Goal: Transaction & Acquisition: Purchase product/service

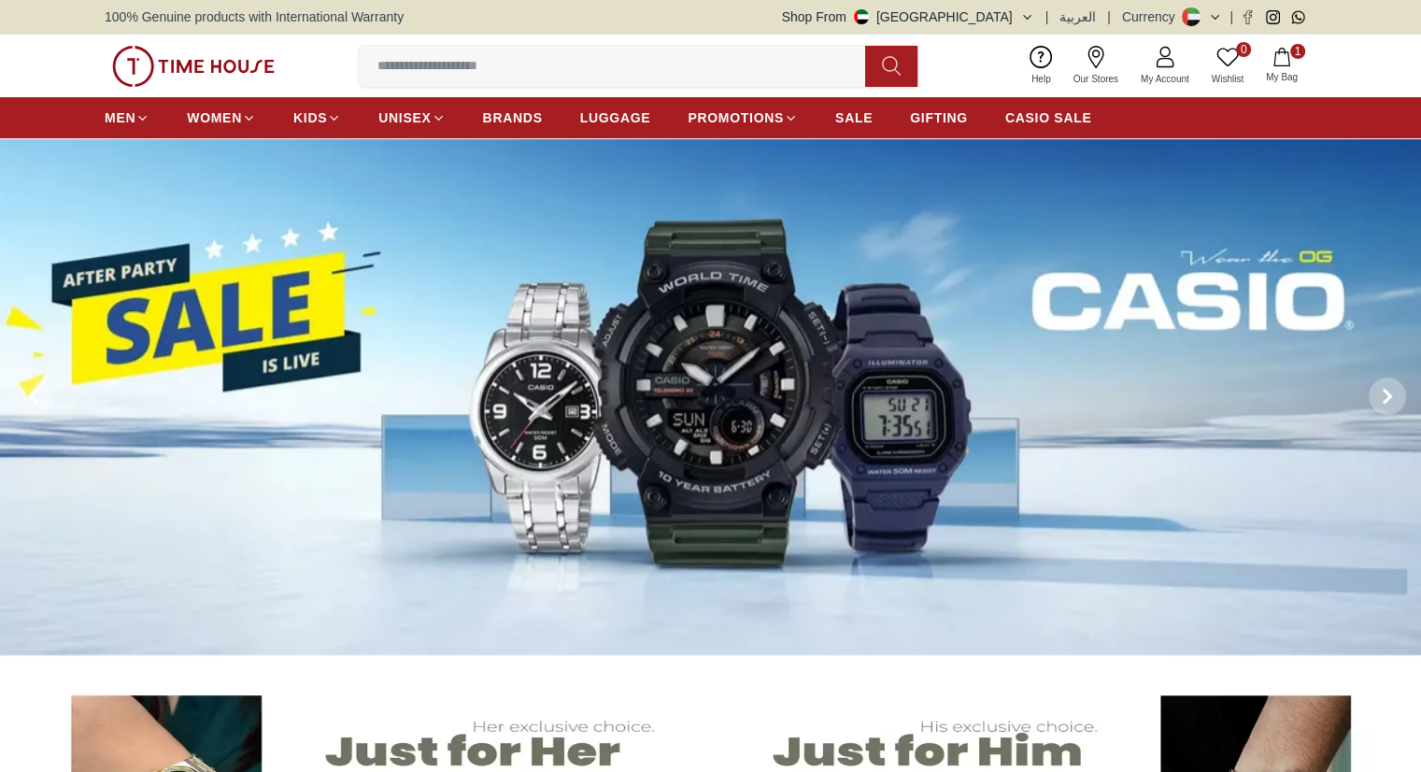
click at [508, 67] on input at bounding box center [619, 66] width 521 height 37
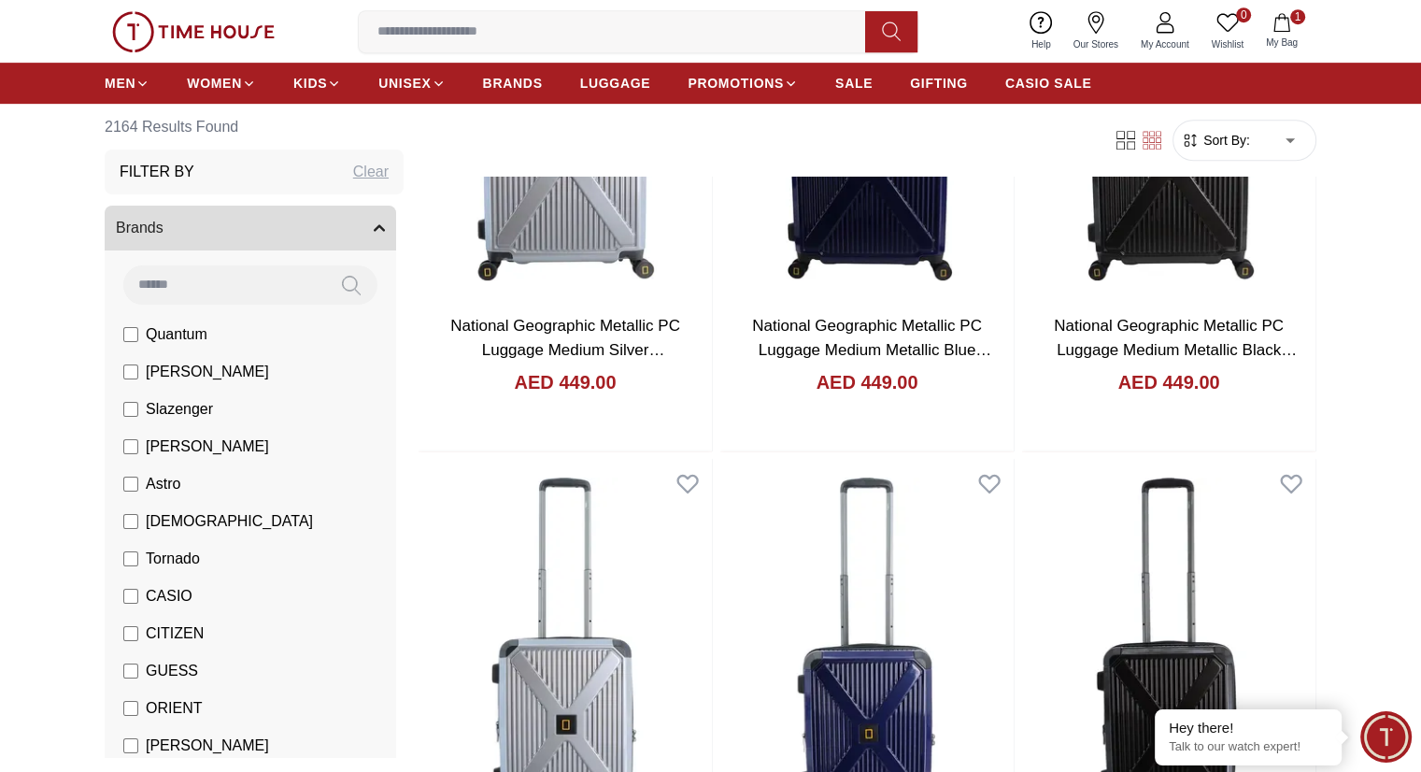
scroll to position [1402, 0]
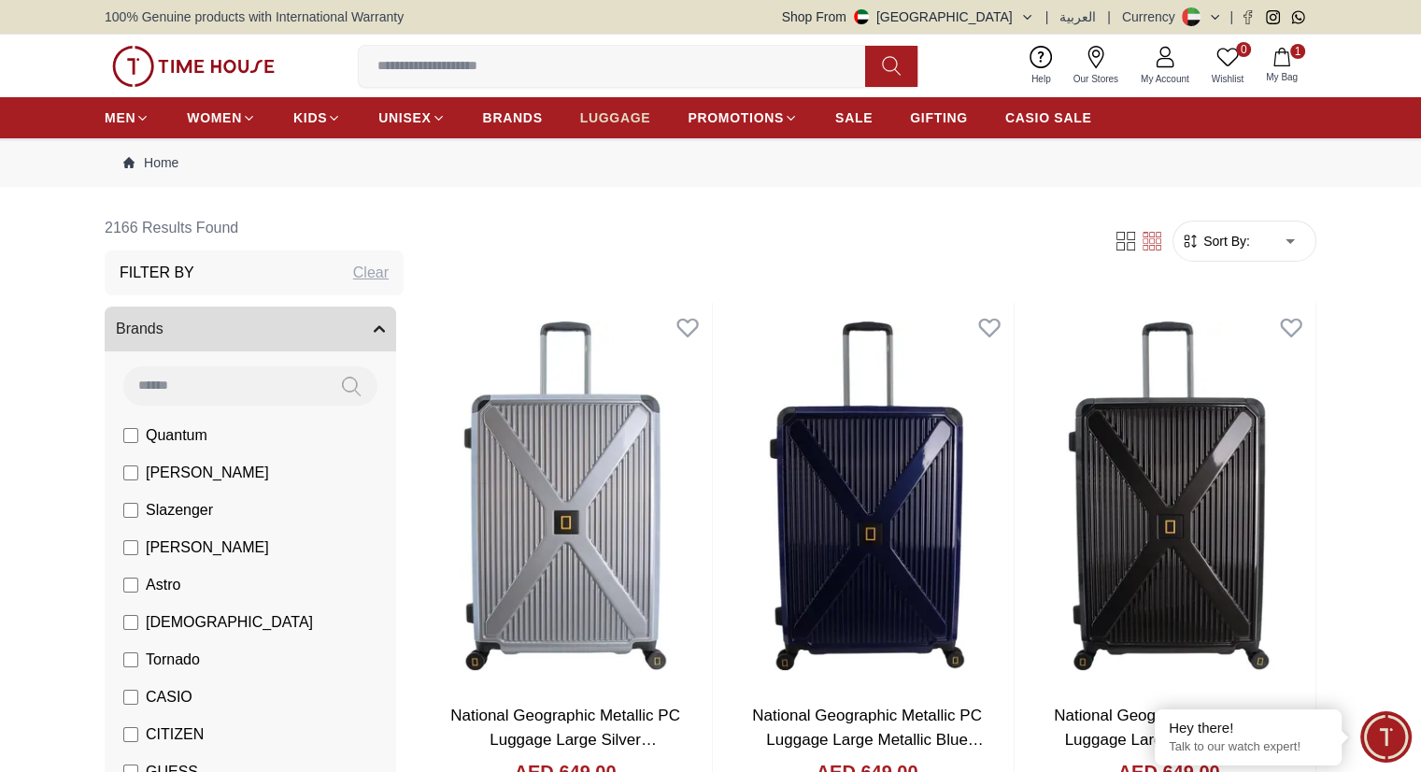
click at [607, 113] on span "LUGGAGE" at bounding box center [615, 117] width 71 height 19
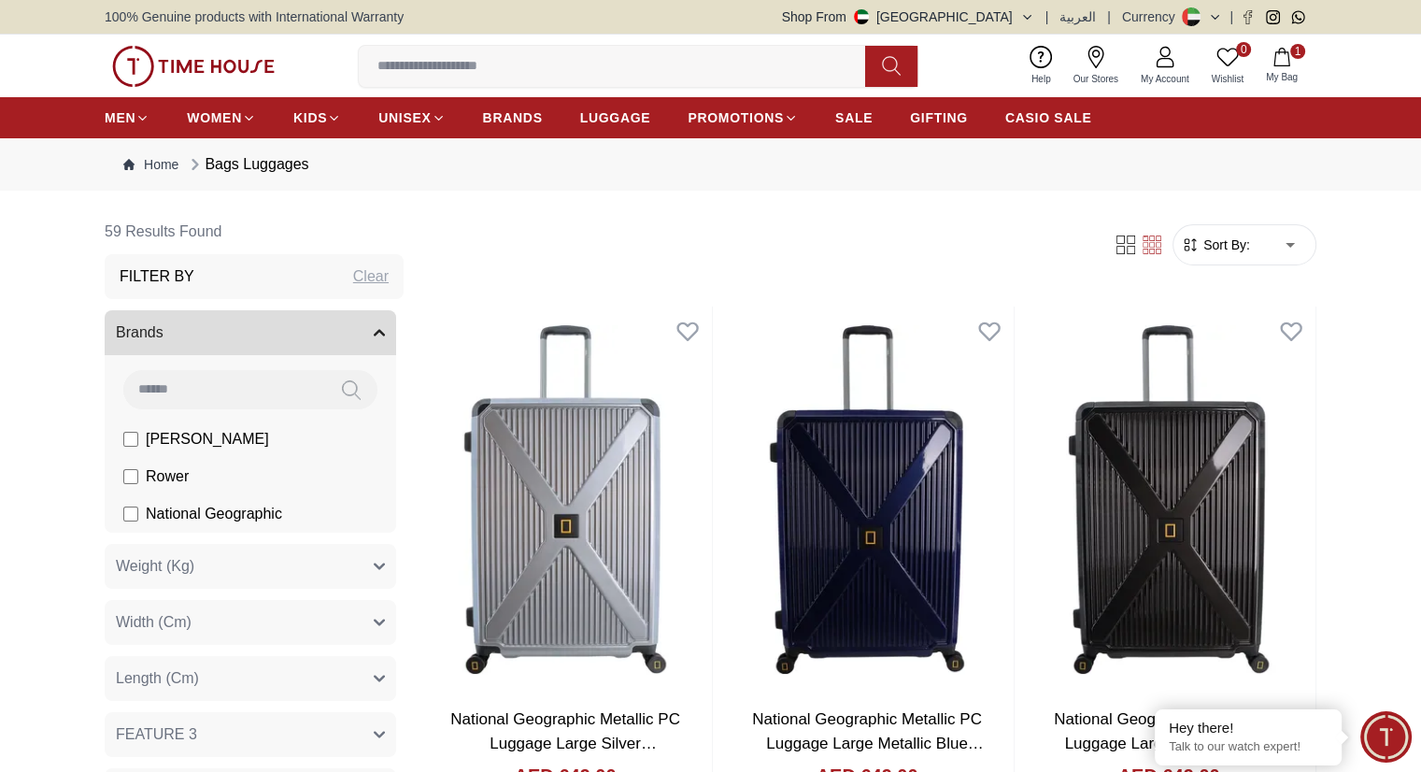
scroll to position [187, 0]
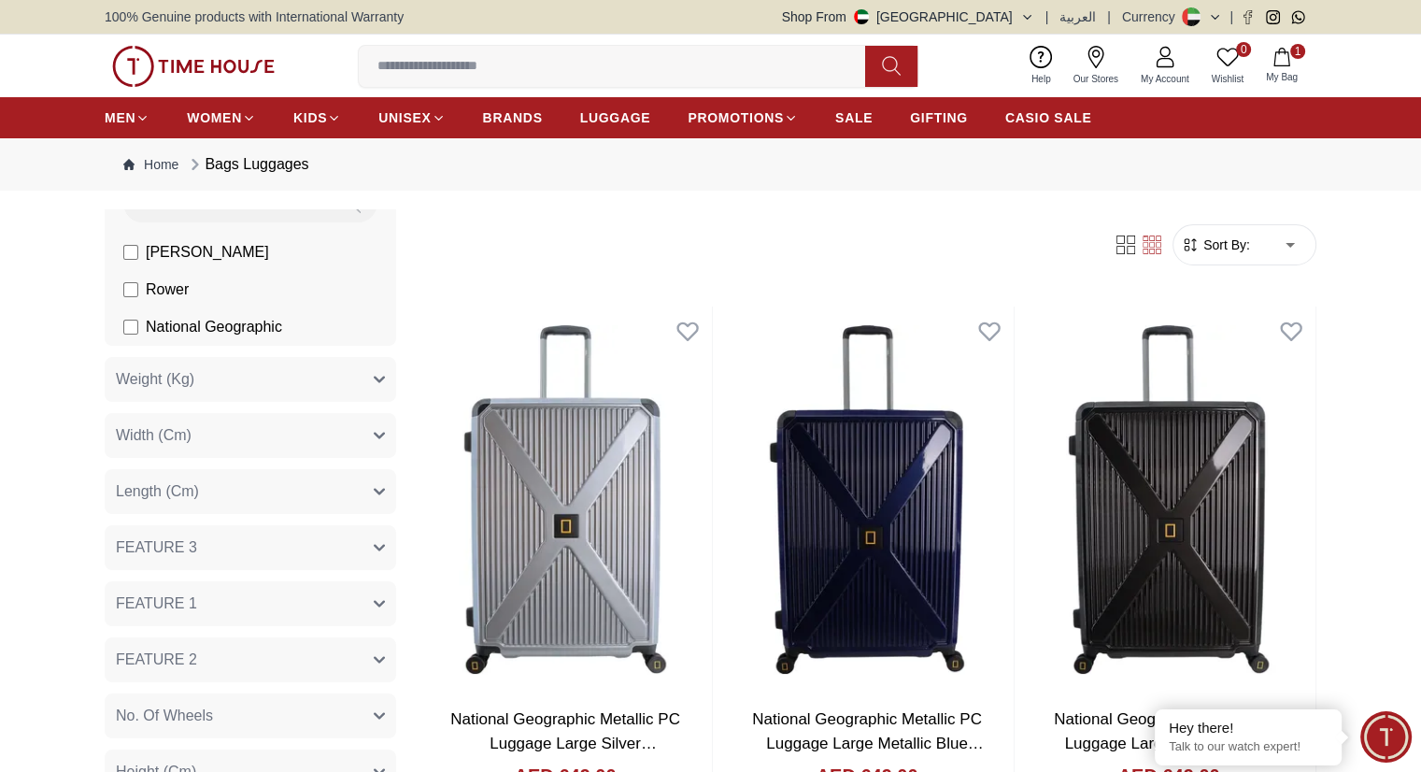
click at [176, 256] on span "[PERSON_NAME]" at bounding box center [207, 252] width 123 height 22
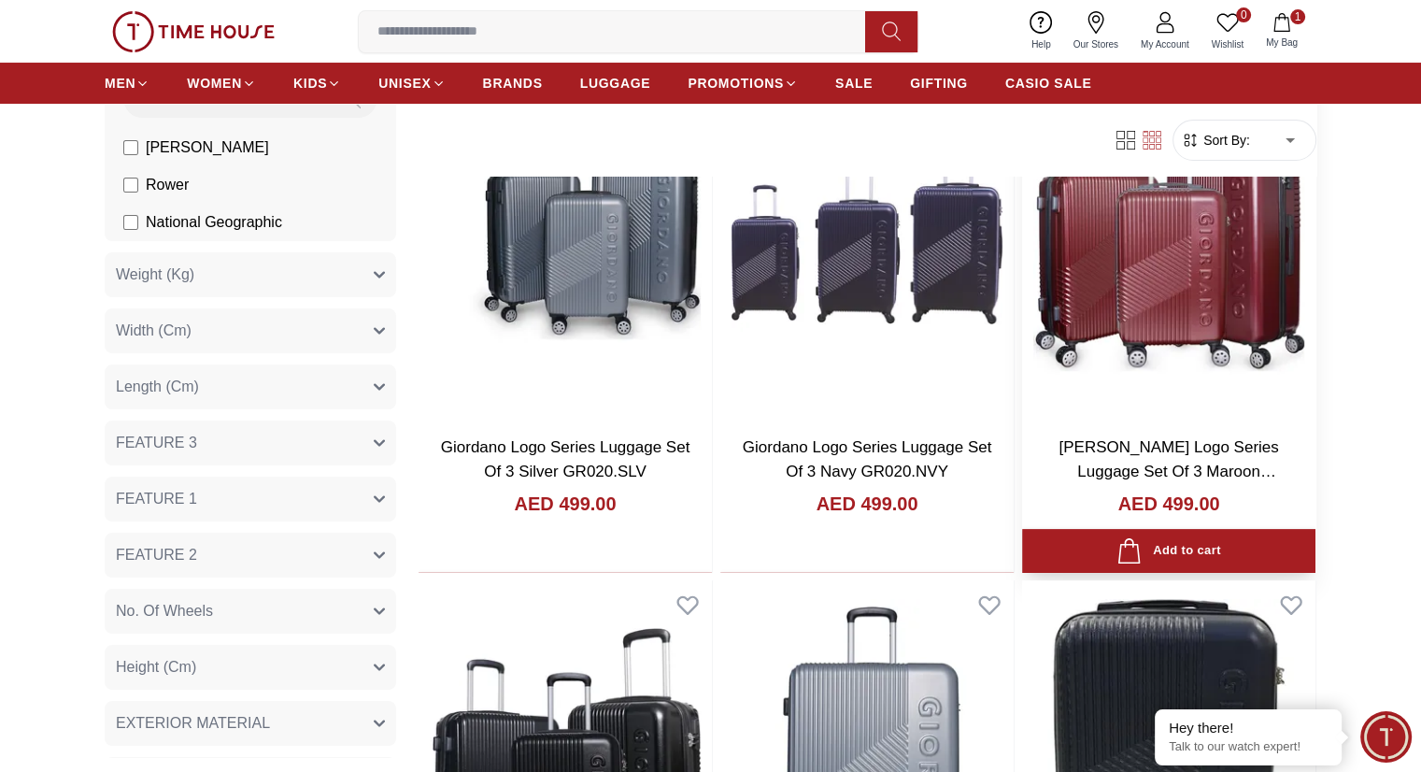
scroll to position [280, 0]
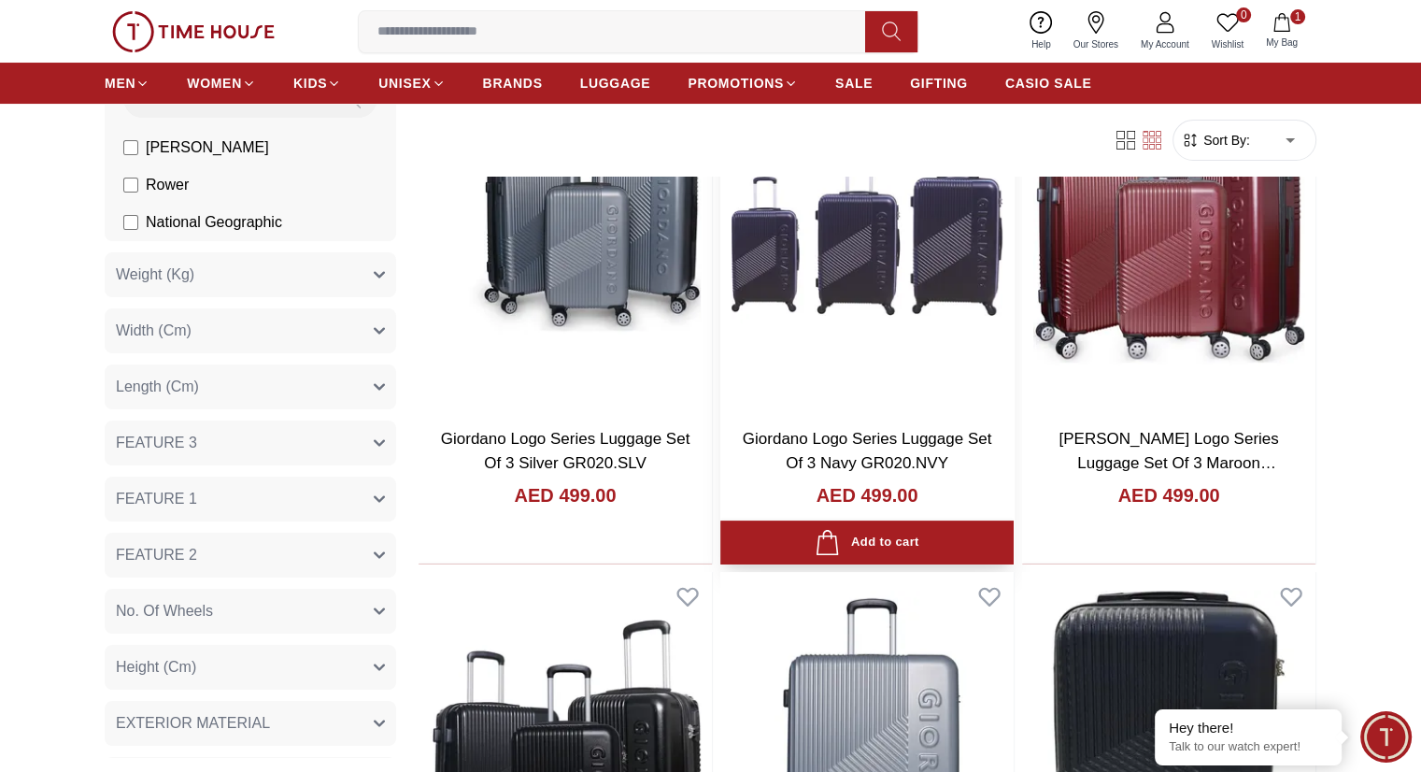
click at [770, 427] on h3 "Giordano Logo Series Luggage Set Of 3 Navy GR020.NVY" at bounding box center [867, 451] width 256 height 48
click at [774, 430] on link "Giordano Logo Series Luggage Set Of 3 Navy GR020.NVY" at bounding box center [867, 451] width 249 height 42
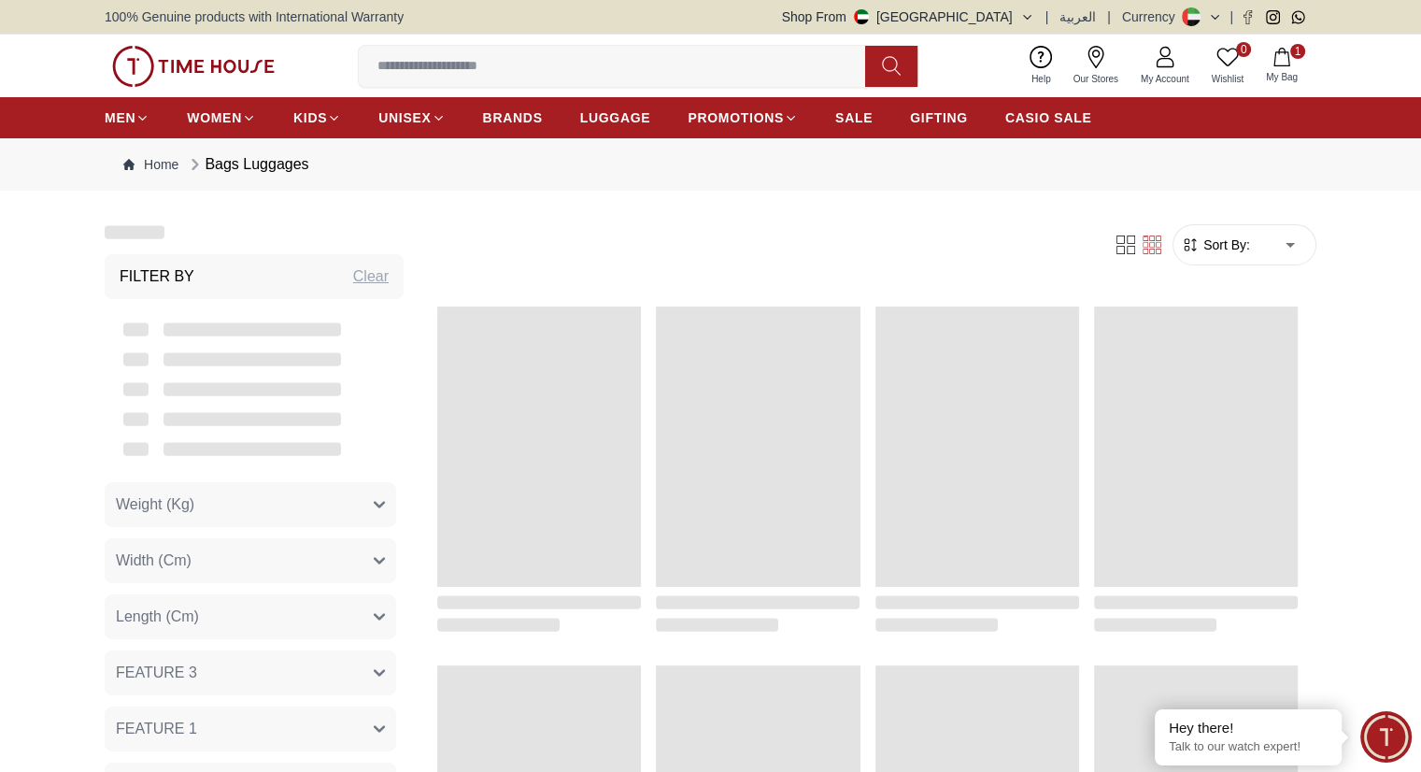
scroll to position [280, 0]
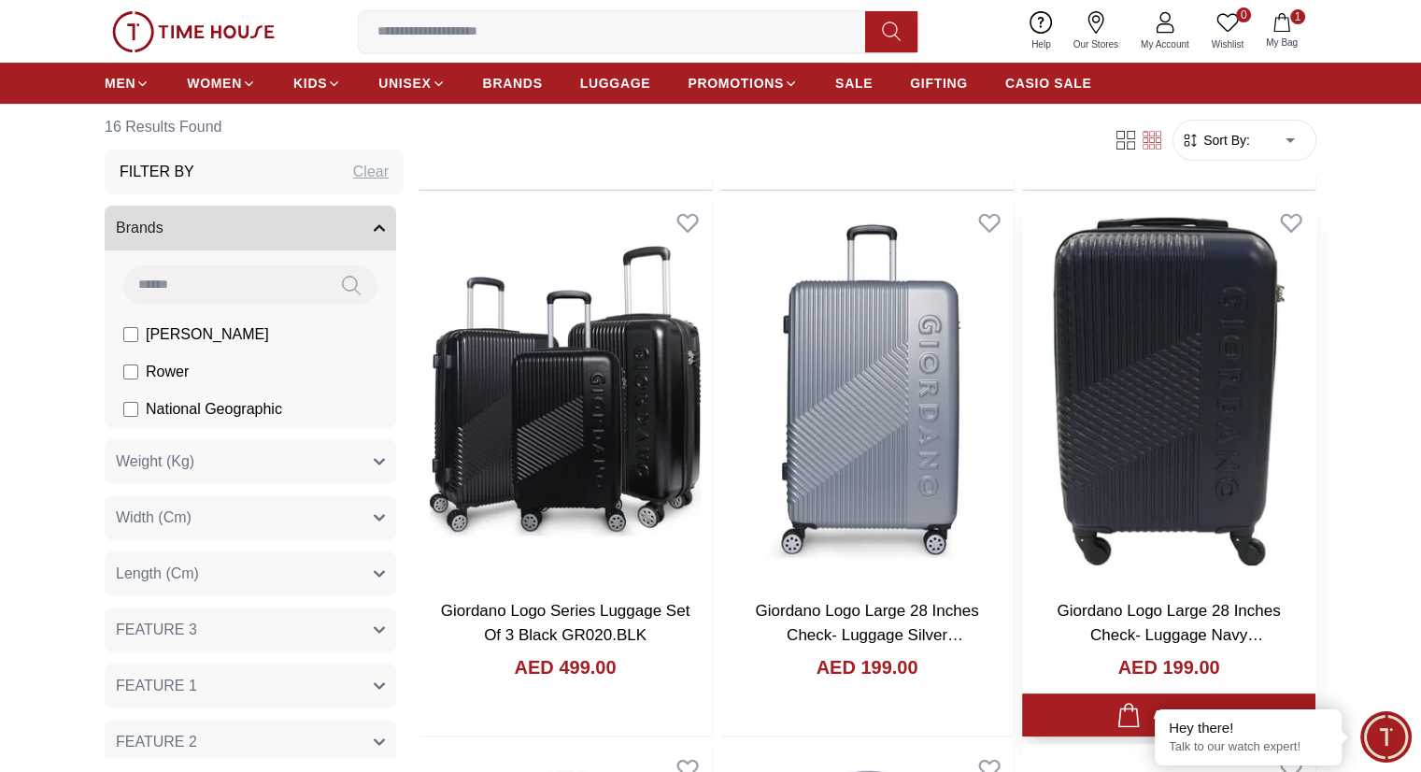
scroll to position [1121, 0]
